Goal: Transaction & Acquisition: Purchase product/service

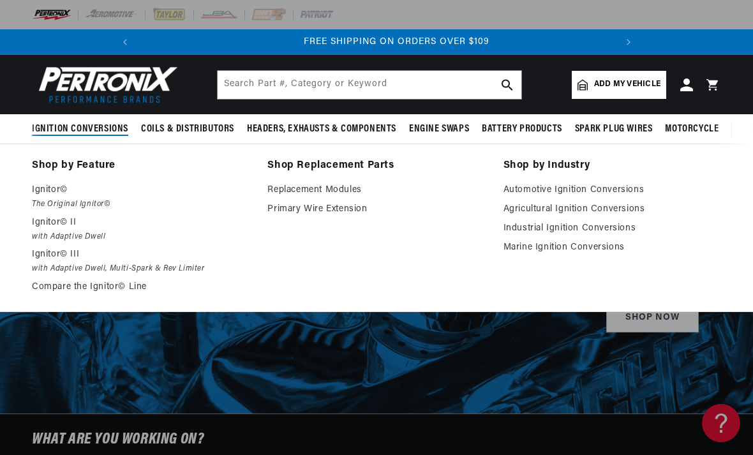
scroll to position [0, 477]
click at [48, 198] on em "The Original Ignitor©" at bounding box center [141, 204] width 218 height 13
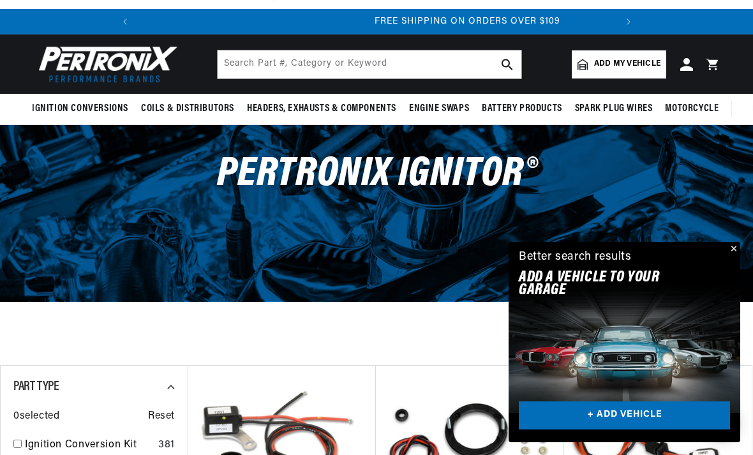
scroll to position [0, 477]
click at [734, 257] on button "Close" at bounding box center [732, 249] width 15 height 15
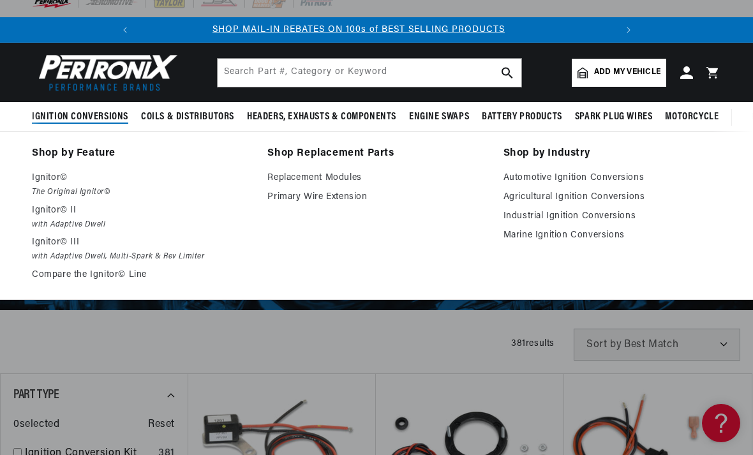
scroll to position [0, 0]
click at [634, 182] on link "Automotive Ignition Conversions" at bounding box center [612, 177] width 218 height 15
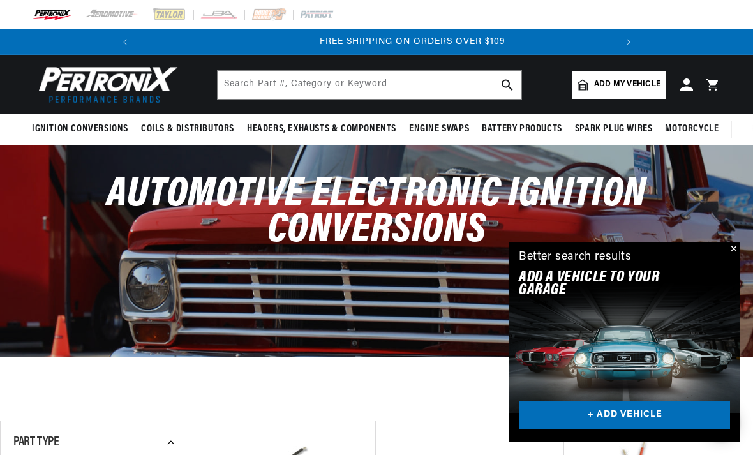
scroll to position [0, 477]
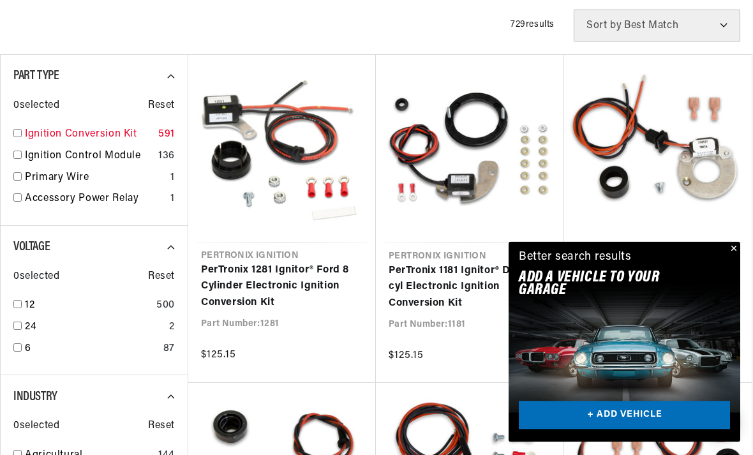
click at [18, 136] on input "checkbox" at bounding box center [17, 134] width 8 height 8
checkbox input "true"
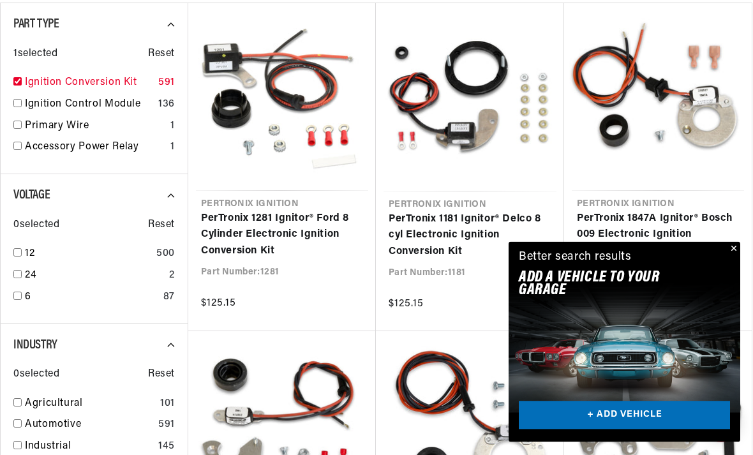
scroll to position [419, 0]
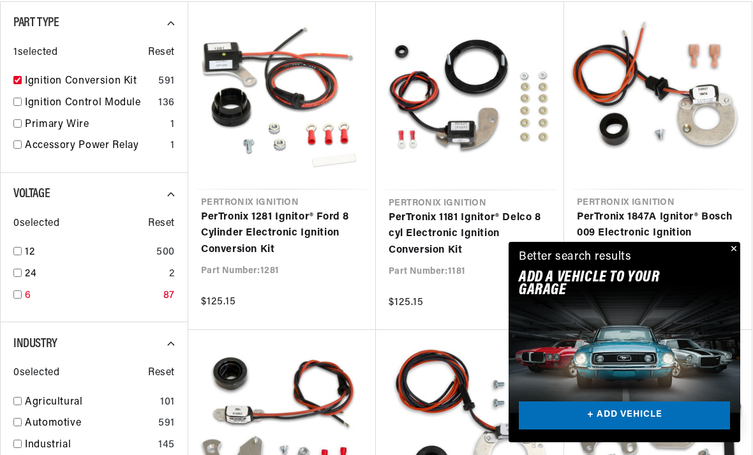
click at [13, 298] on input "checkbox" at bounding box center [17, 294] width 8 height 8
checkbox input "true"
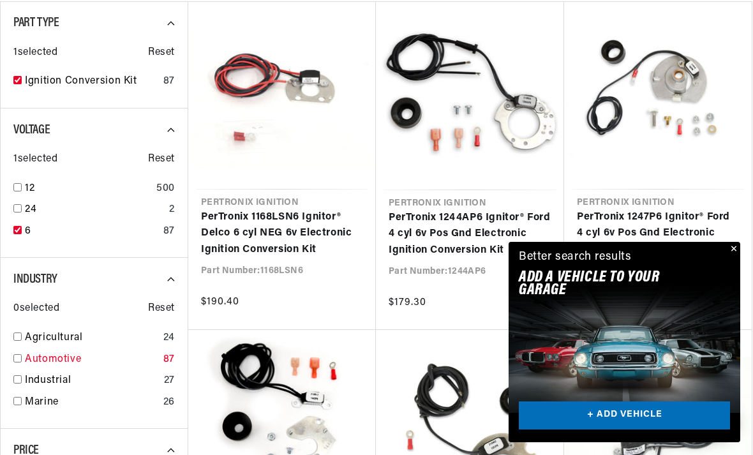
click at [20, 361] on input "checkbox" at bounding box center [17, 358] width 8 height 8
checkbox input "true"
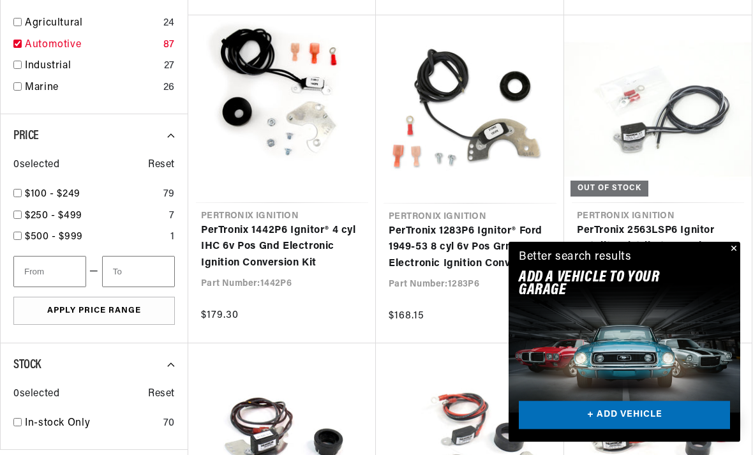
scroll to position [734, 0]
click at [26, 191] on span "$100 - $249" at bounding box center [53, 194] width 56 height 10
checkbox input "true"
type input "100"
type input "250"
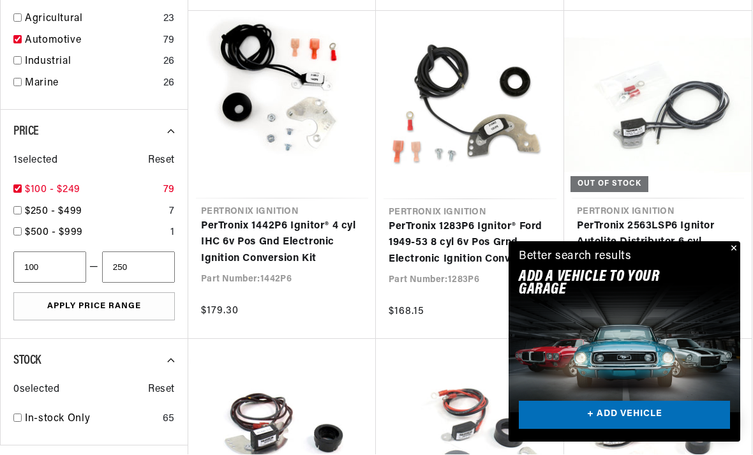
scroll to position [738, 0]
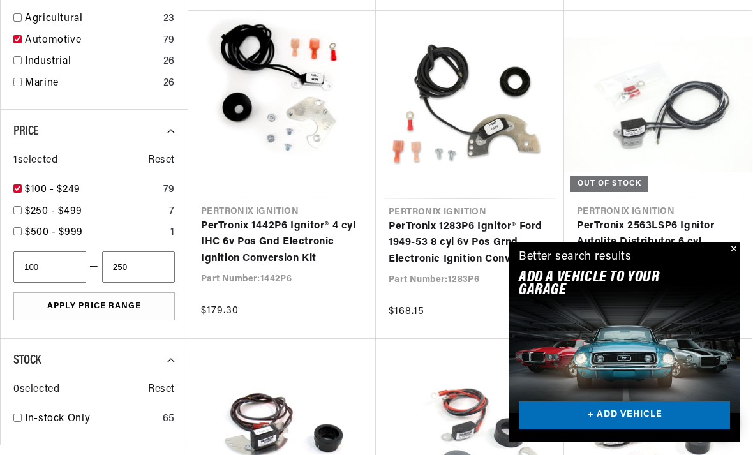
click at [735, 257] on button "Close" at bounding box center [732, 249] width 15 height 15
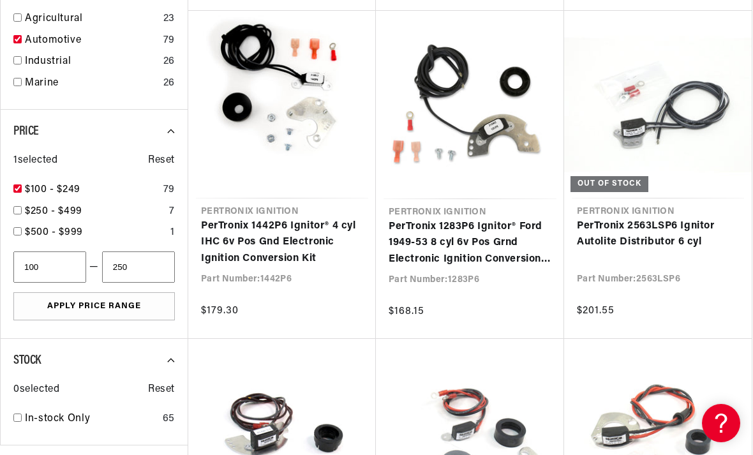
scroll to position [0, 477]
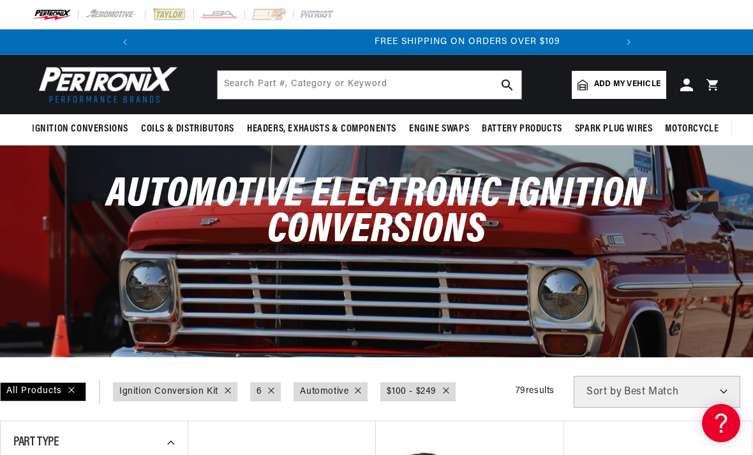
scroll to position [0, 477]
click at [654, 384] on select "Best Match Featured Name, A-Z Name, Z-A Price, Low to High Price, High to Low" at bounding box center [657, 392] width 167 height 32
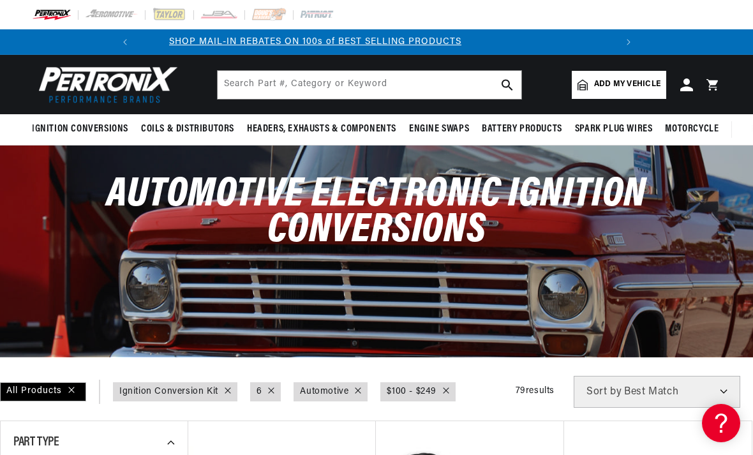
scroll to position [0, 0]
click at [81, 91] on img at bounding box center [105, 85] width 147 height 44
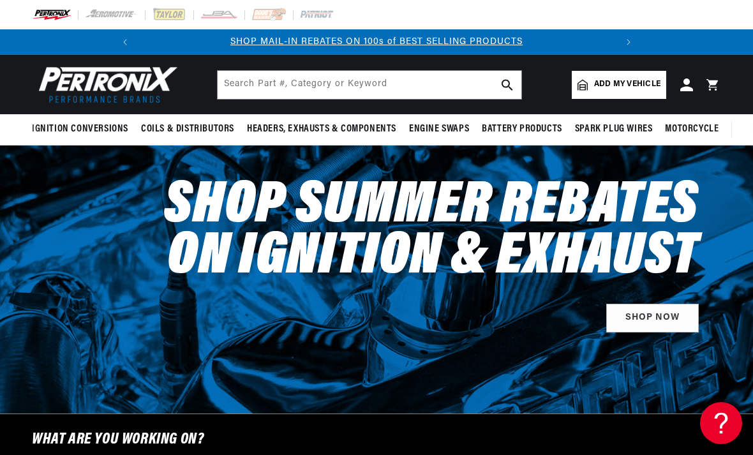
click at [712, 416] on icon at bounding box center [719, 421] width 19 height 96
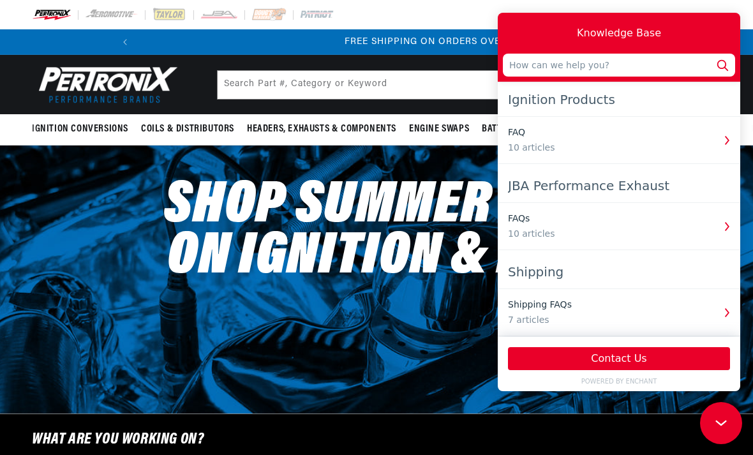
scroll to position [0, 477]
click at [442, 13] on div at bounding box center [376, 14] width 753 height 29
click at [435, 4] on div at bounding box center [376, 14] width 753 height 29
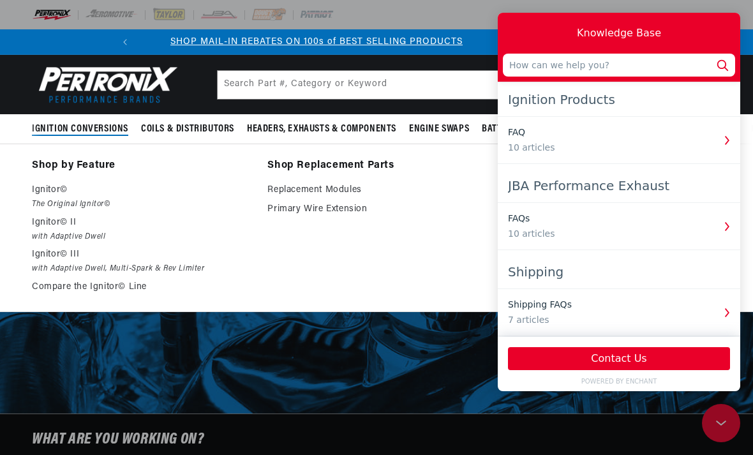
scroll to position [0, 0]
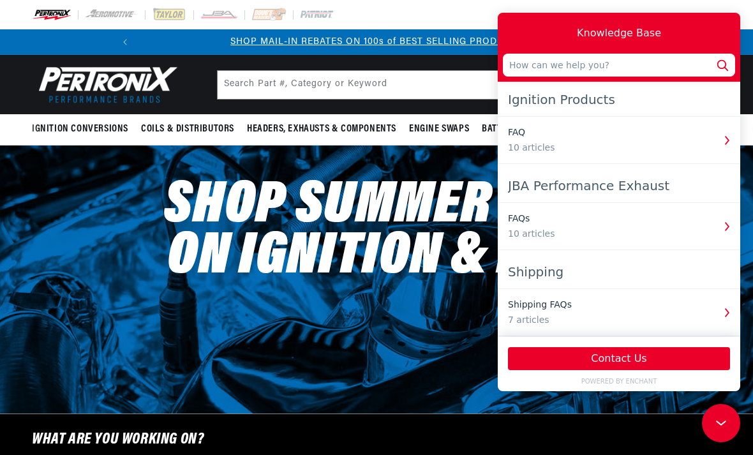
click at [720, 422] on icon at bounding box center [720, 423] width 19 height 96
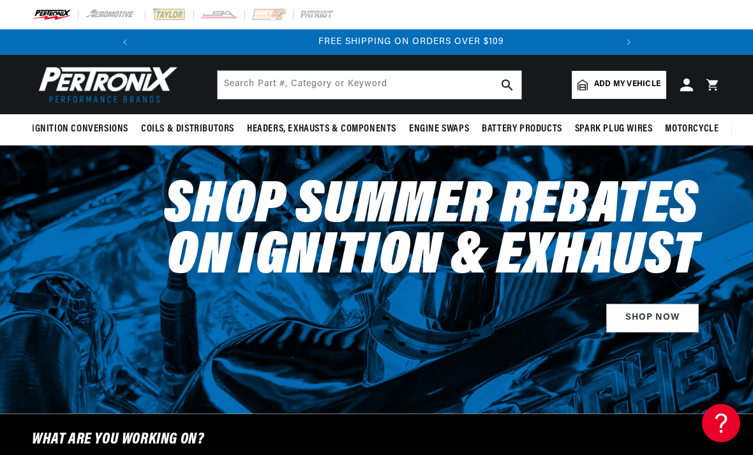
scroll to position [0, 477]
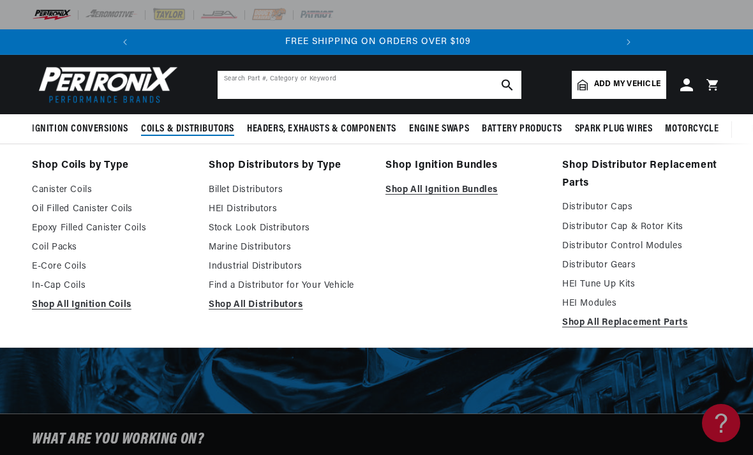
click at [274, 85] on input "text" at bounding box center [370, 85] width 304 height 28
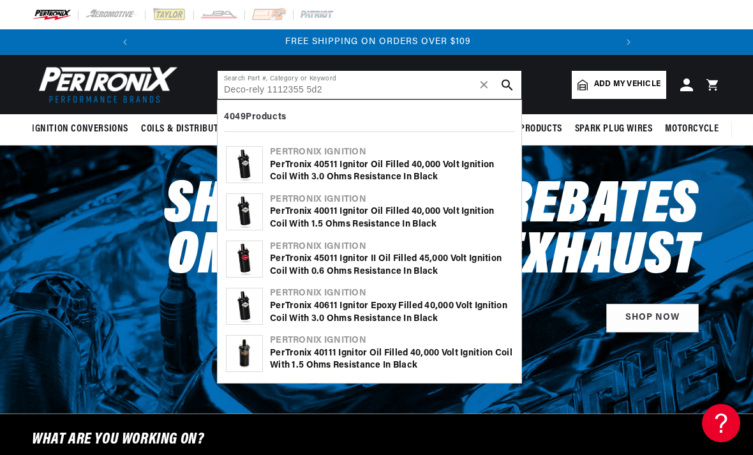
type input "Deco-rely 1112355 5d2"
click at [509, 82] on use "search button" at bounding box center [507, 84] width 11 height 11
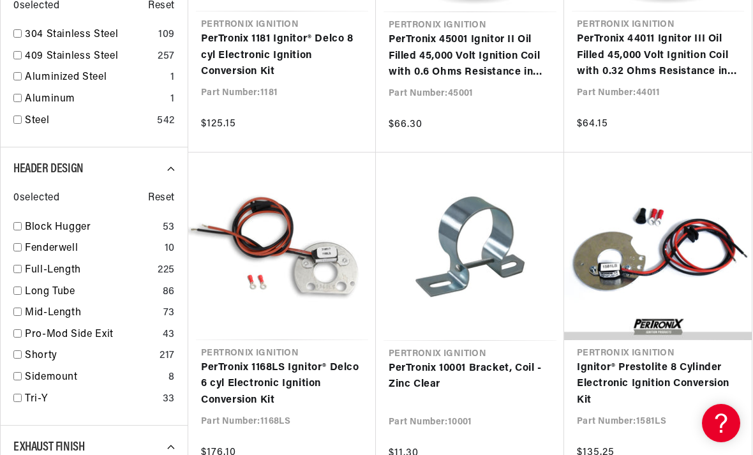
scroll to position [0, 19]
